Goal: Task Accomplishment & Management: Manage account settings

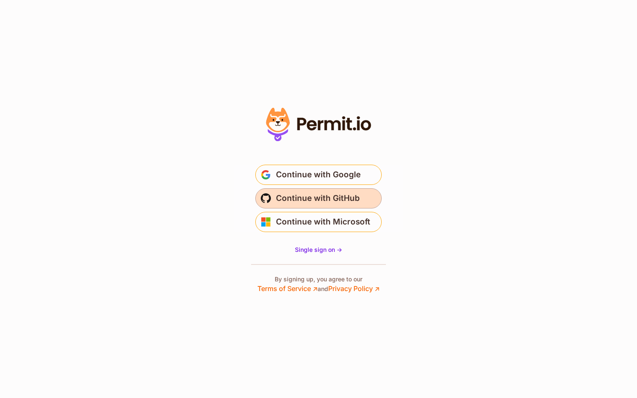
click at [340, 207] on button "Continue with GitHub" at bounding box center [318, 198] width 126 height 20
click at [323, 199] on span "Continue with GitHub" at bounding box center [318, 198] width 84 height 13
click at [300, 204] on span "Continue with GitHub" at bounding box center [318, 198] width 84 height 13
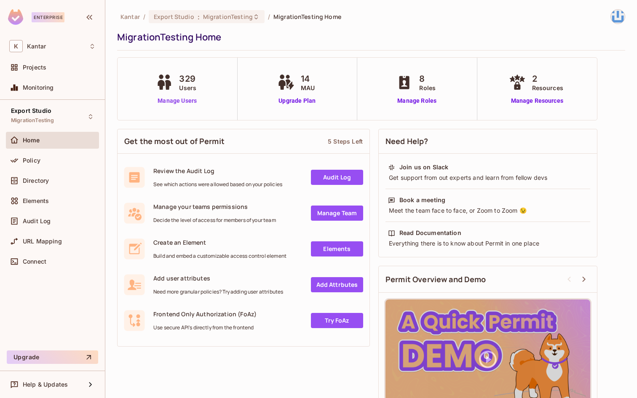
click at [188, 98] on link "Manage Users" at bounding box center [177, 101] width 47 height 9
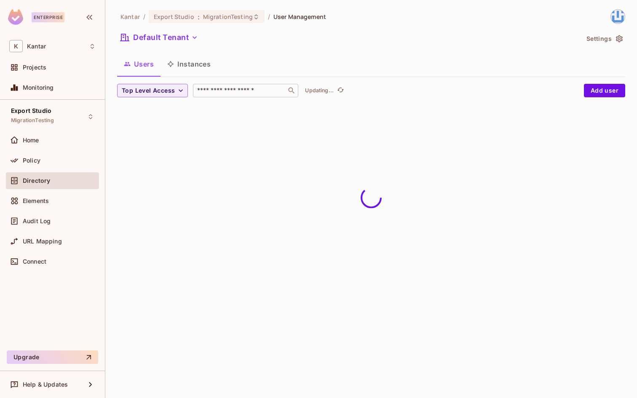
click at [238, 95] on div "​" at bounding box center [245, 90] width 105 height 13
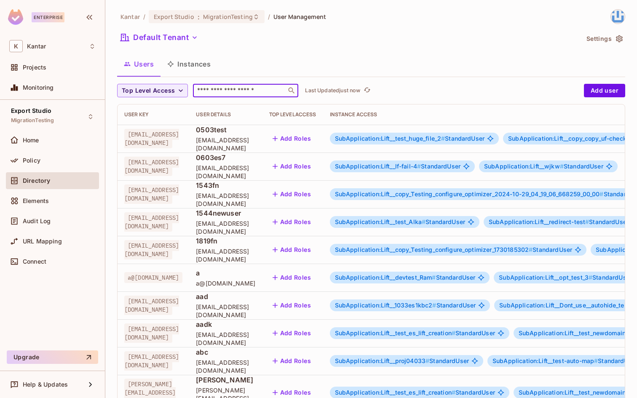
click at [236, 90] on input "text" at bounding box center [240, 90] width 89 height 8
drag, startPoint x: 271, startPoint y: 159, endPoint x: 244, endPoint y: 164, distance: 27.3
click at [244, 162] on span "0603es7" at bounding box center [225, 157] width 59 height 9
click at [331, 67] on div "Users Instances" at bounding box center [371, 64] width 508 height 21
click at [231, 91] on input "text" at bounding box center [240, 90] width 89 height 8
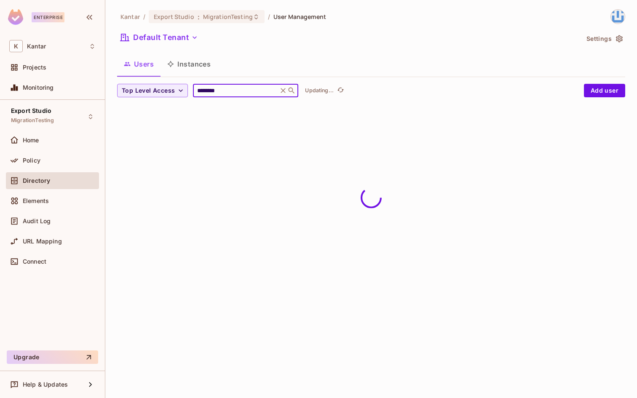
type input "********"
click at [300, 260] on div "Kantar / Export Studio : MigrationTesting / User Management Default Tenant Sett…" at bounding box center [371, 199] width 532 height 398
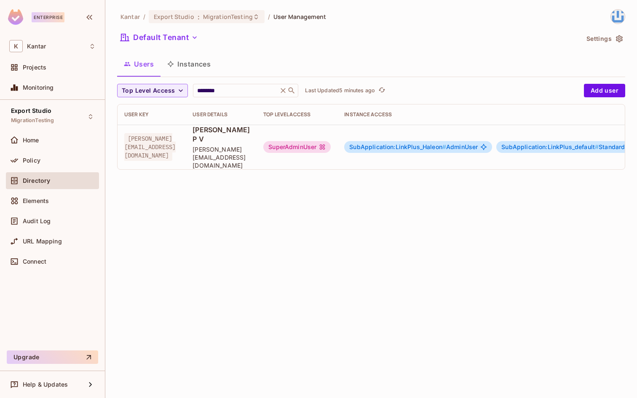
click at [338, 150] on td "SuperAdminUser" at bounding box center [297, 147] width 81 height 45
click at [331, 141] on div "SuperAdminUser" at bounding box center [296, 147] width 67 height 12
click at [157, 139] on span "[PERSON_NAME][EMAIL_ADDRESS][DOMAIN_NAME]" at bounding box center [149, 147] width 51 height 28
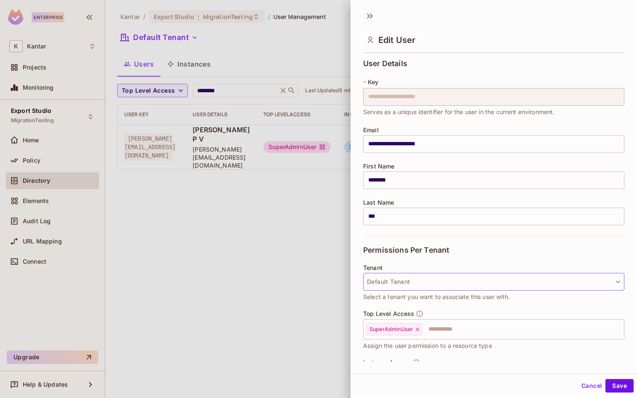
scroll to position [124, 0]
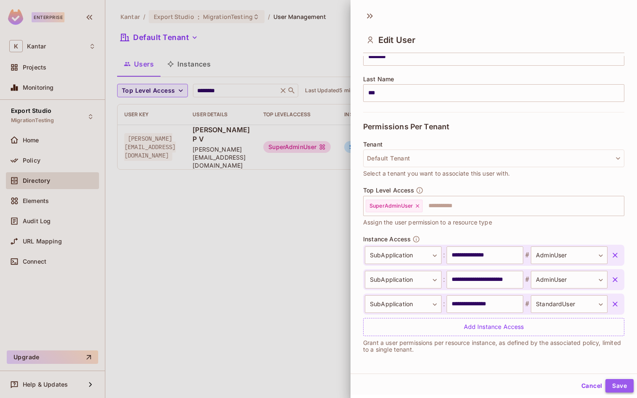
click at [619, 392] on button "Save" at bounding box center [620, 385] width 28 height 13
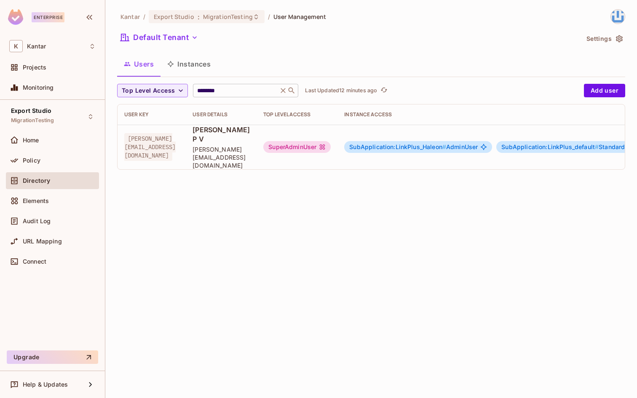
click at [283, 91] on icon at bounding box center [283, 90] width 5 height 5
